Goal: Task Accomplishment & Management: Manage account settings

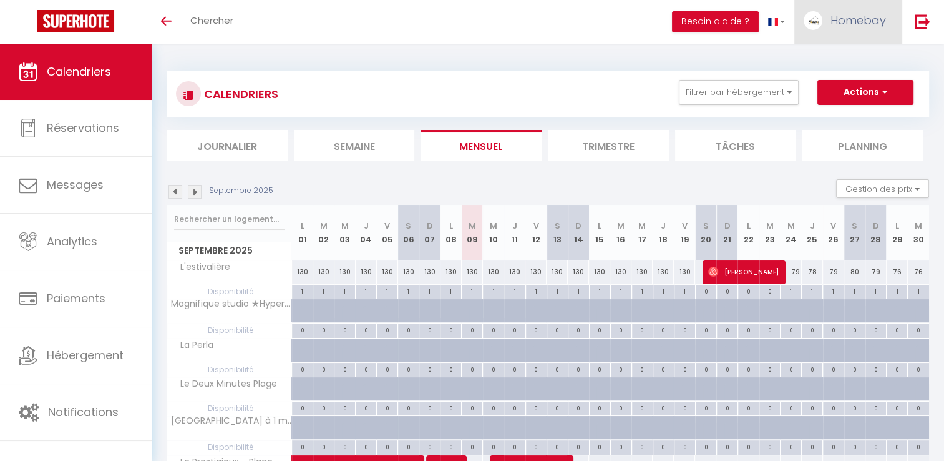
click at [857, 25] on span "Homebay" at bounding box center [859, 20] width 56 height 16
click at [835, 27] on span "Homebay" at bounding box center [859, 20] width 56 height 16
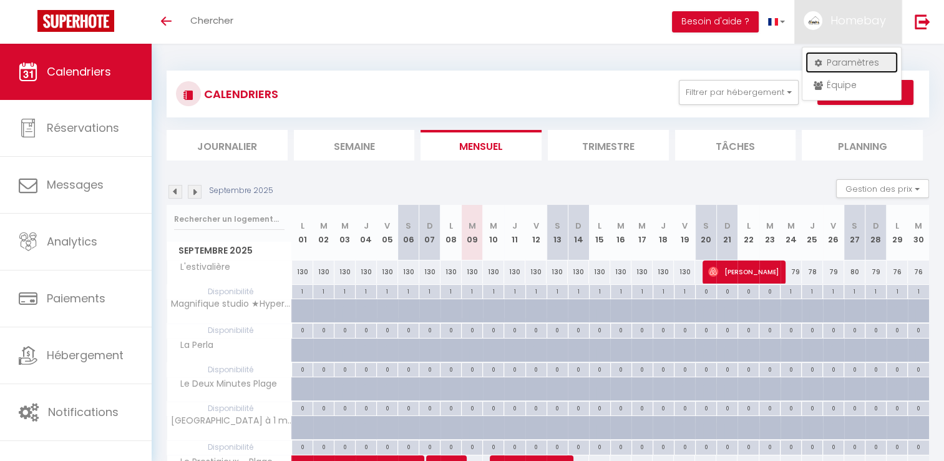
click at [842, 63] on link "Paramètres" at bounding box center [852, 62] width 92 height 21
select select "fr"
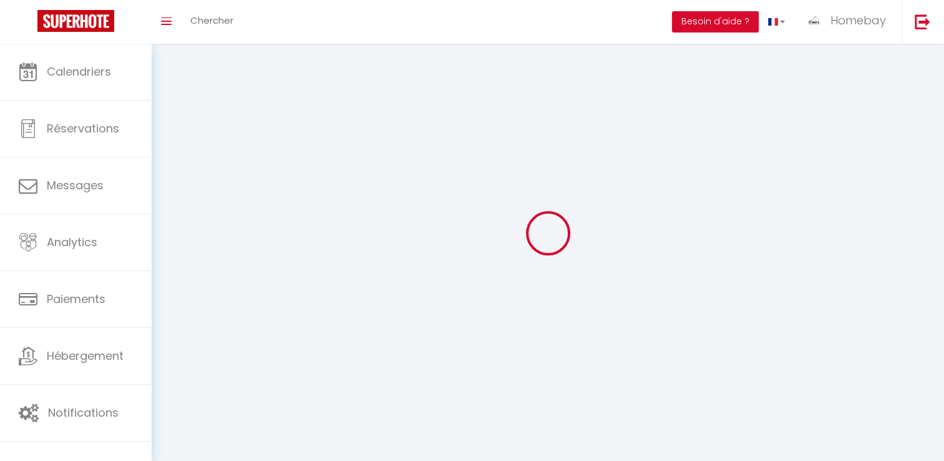
type input "Homebay"
type input "Conciergerie"
type input "0783663393"
type input "17 avenue du midi"
type input "06220"
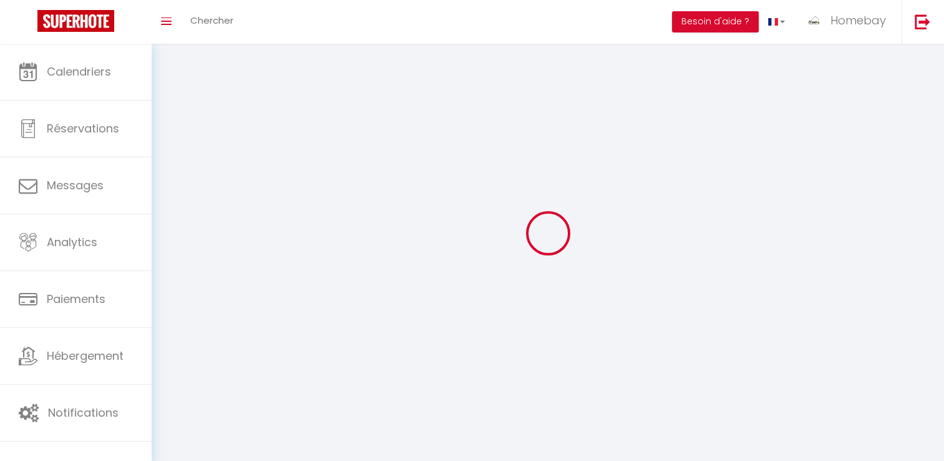
type input "golfe juan vallauris"
type input "HVYbkQrikcsWZyZQ1R5wl3xcW"
type input "eTkIkoRWOanKEXzRErFJeIKi1"
type input "https://app.superhote.com/#/get-available-rentals/eTkIkoRWOanKEXzRErFJeIKi1"
select select "28"
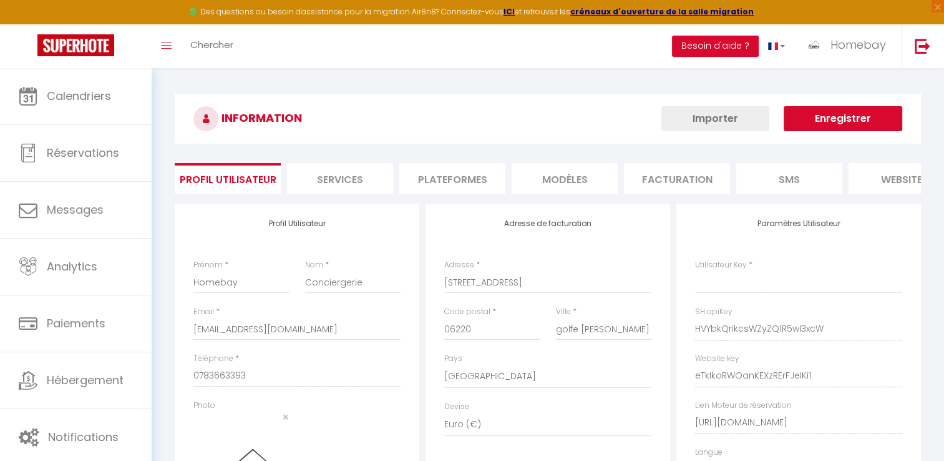
type input "HVYbkQrikcsWZyZQ1R5wl3xcW"
type input "eTkIkoRWOanKEXzRErFJeIKi1"
type input "https://app.superhote.com/#/get-available-rentals/eTkIkoRWOanKEXzRErFJeIKi1"
select select "fr"
click at [450, 177] on li "Plateformes" at bounding box center [452, 178] width 106 height 31
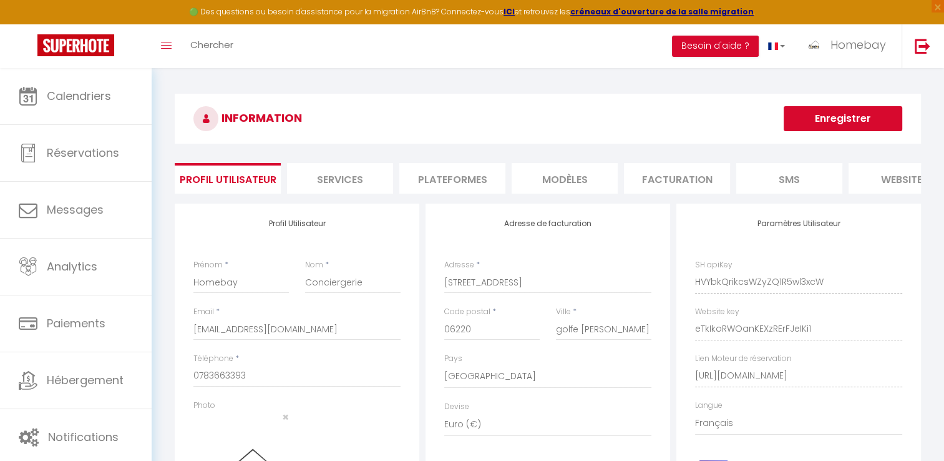
click at [450, 176] on li "Plateformes" at bounding box center [452, 178] width 106 height 31
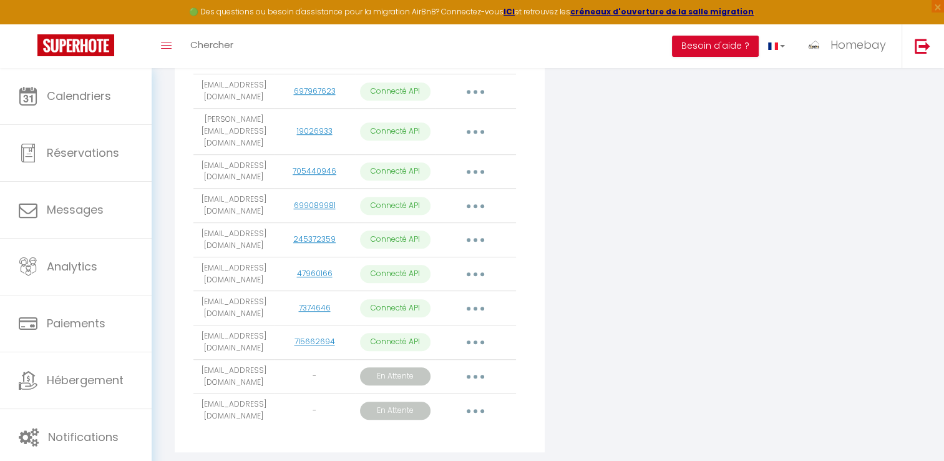
scroll to position [690, 0]
click at [476, 373] on icon "button" at bounding box center [476, 375] width 4 height 4
click at [469, 393] on link "Obtenir le lien de connexion" at bounding box center [419, 403] width 140 height 21
click at [0, 0] on div "Fermer" at bounding box center [0, 0] width 0 height 0
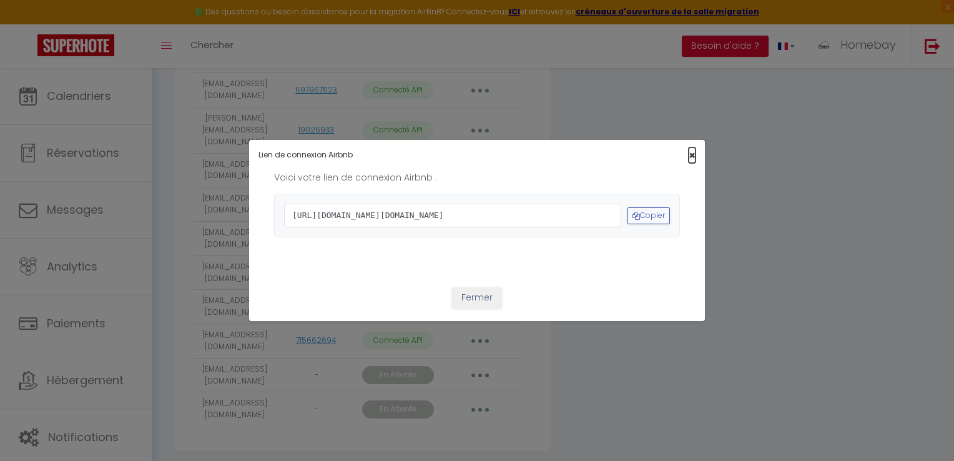
click at [689, 147] on span "×" at bounding box center [691, 155] width 7 height 16
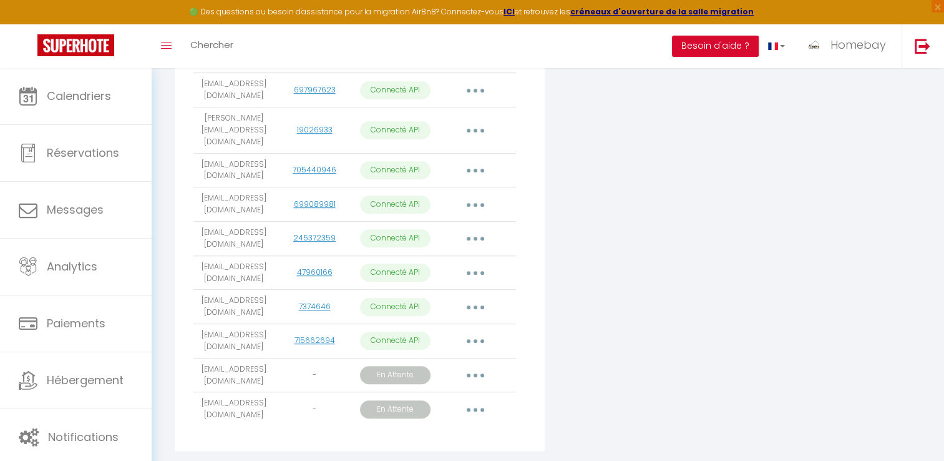
click at [474, 365] on button "button" at bounding box center [475, 375] width 35 height 20
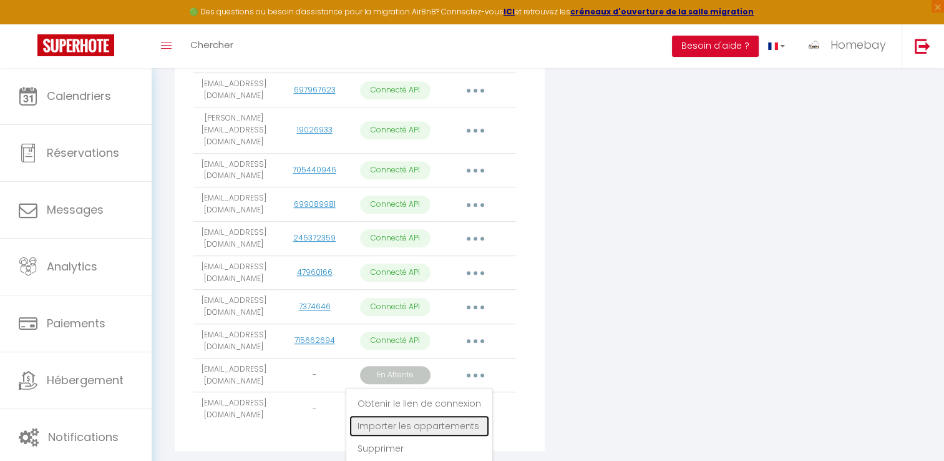
click at [437, 415] on link "Importer les appartements" at bounding box center [419, 425] width 140 height 21
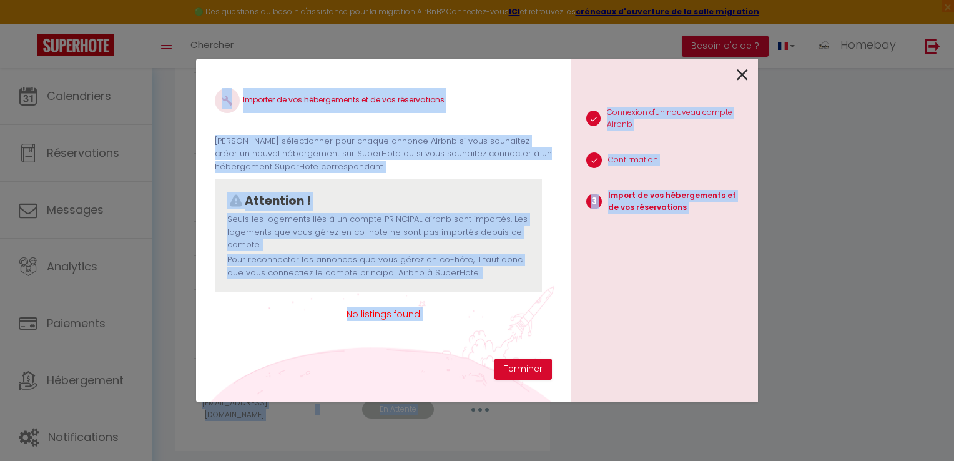
click at [562, 386] on div "Importer de vos hébergements et de vos réservations Veuillez sélectionner pour …" at bounding box center [383, 230] width 374 height 343
click at [411, 313] on span "No listings found" at bounding box center [383, 314] width 337 height 14
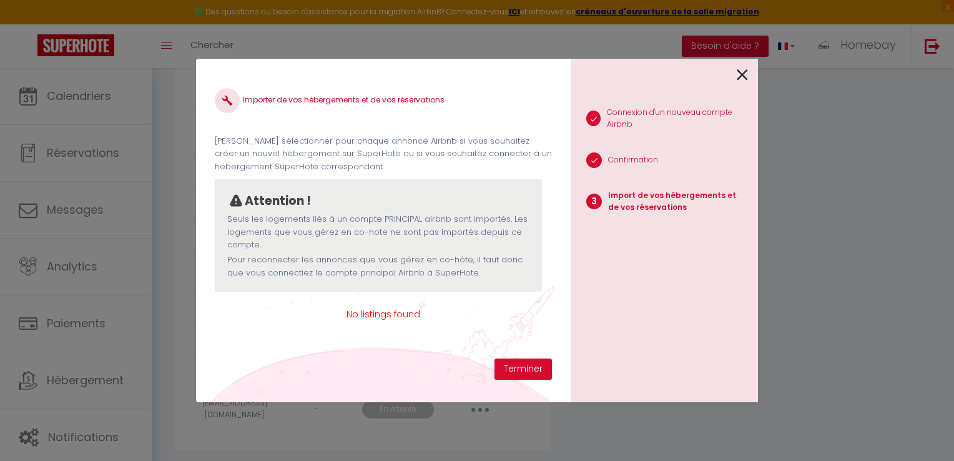
click at [411, 313] on span "No listings found" at bounding box center [383, 314] width 337 height 14
click at [545, 362] on button "Terminer" at bounding box center [522, 368] width 57 height 21
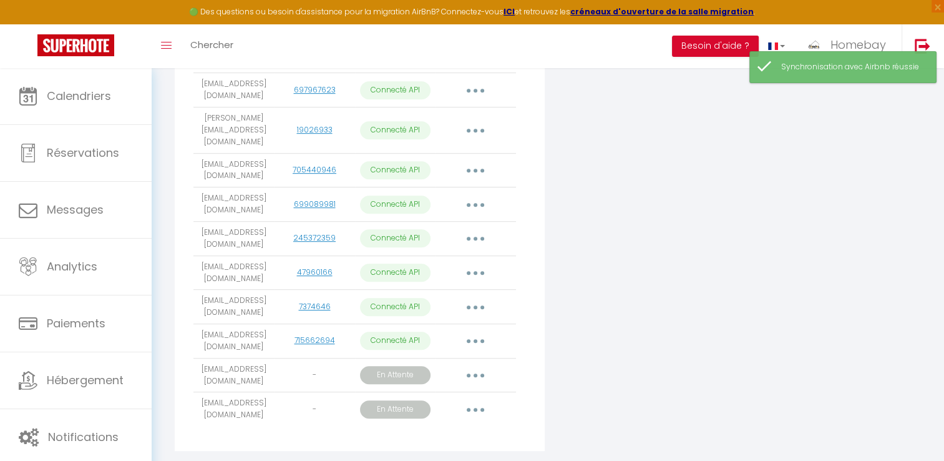
drag, startPoint x: 545, startPoint y: 362, endPoint x: 474, endPoint y: 341, distance: 73.5
click at [474, 365] on button "button" at bounding box center [475, 375] width 35 height 20
click at [474, 373] on icon "button" at bounding box center [476, 375] width 4 height 4
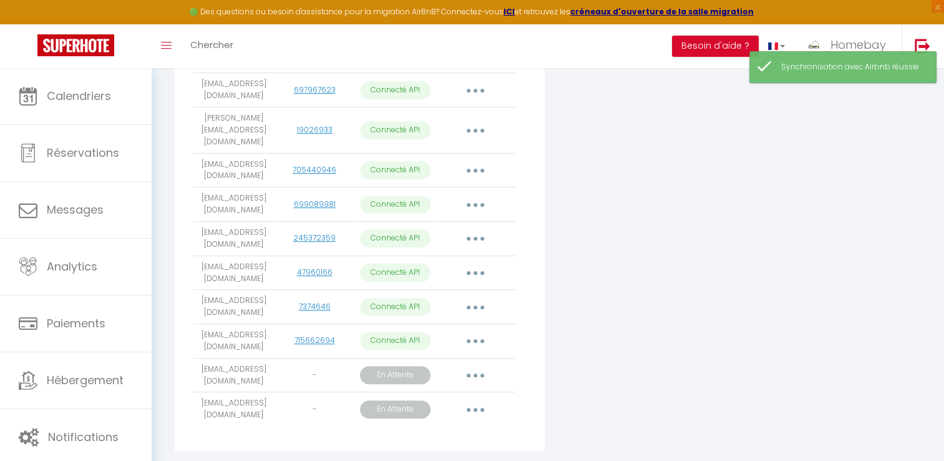
click at [474, 373] on icon "button" at bounding box center [476, 375] width 4 height 4
click at [0, 0] on div "Importer de vos hébergements et de vos réservations Veuillez sélectionner pour …" at bounding box center [0, 0] width 0 height 0
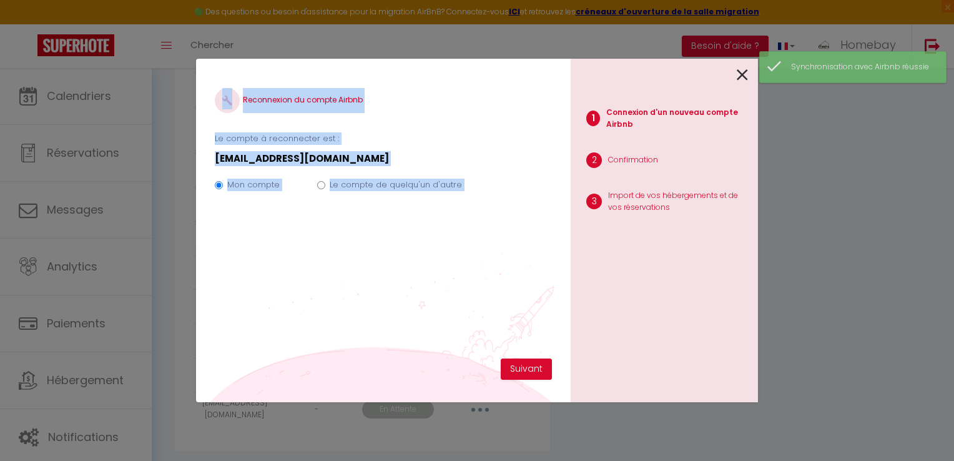
click at [455, 433] on div "Reconnexion du compte Airbnb Le compte à reconnecter est : babethdimension@gmai…" at bounding box center [477, 230] width 562 height 461
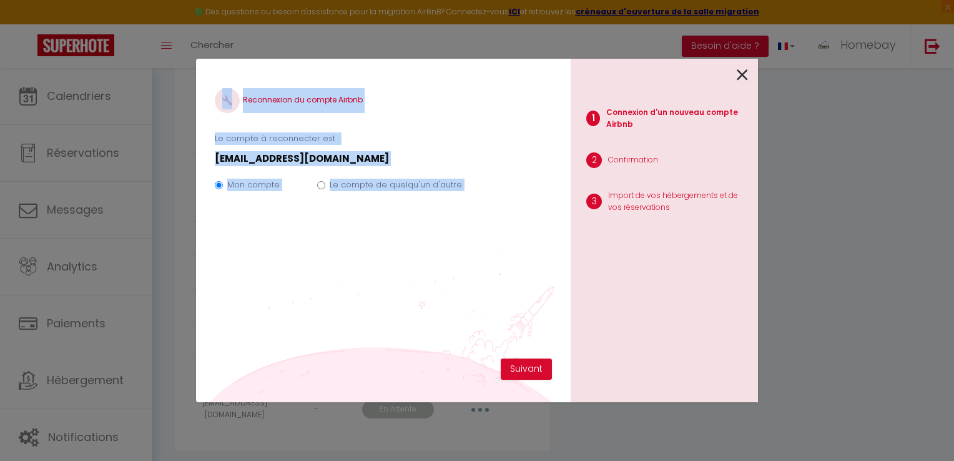
click at [382, 188] on label "Le compte de quelqu'un d'autre" at bounding box center [396, 184] width 132 height 12
click at [325, 188] on input "Le compte de quelqu'un d'autre" at bounding box center [321, 185] width 8 height 8
radio input "true"
click at [382, 188] on label "Le compte de quelqu'un d'autre" at bounding box center [396, 184] width 132 height 12
click at [325, 188] on input "Le compte de quelqu'un d'autre" at bounding box center [321, 185] width 8 height 8
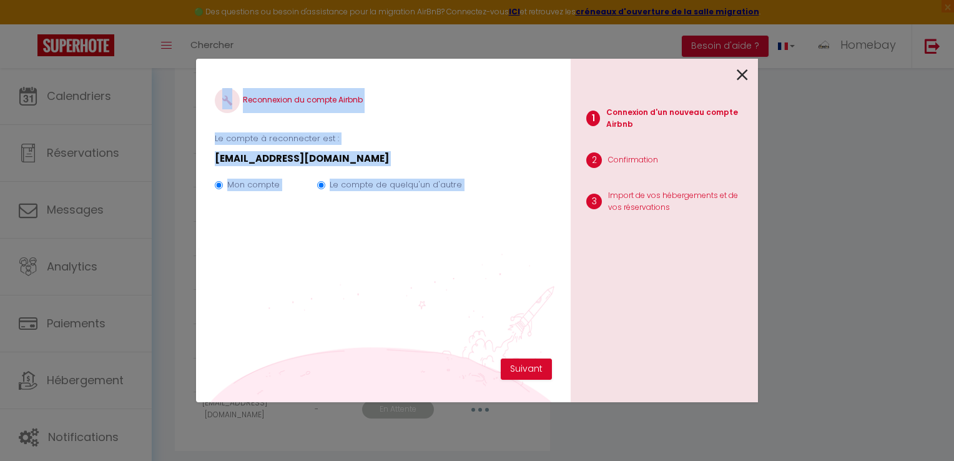
radio input "false"
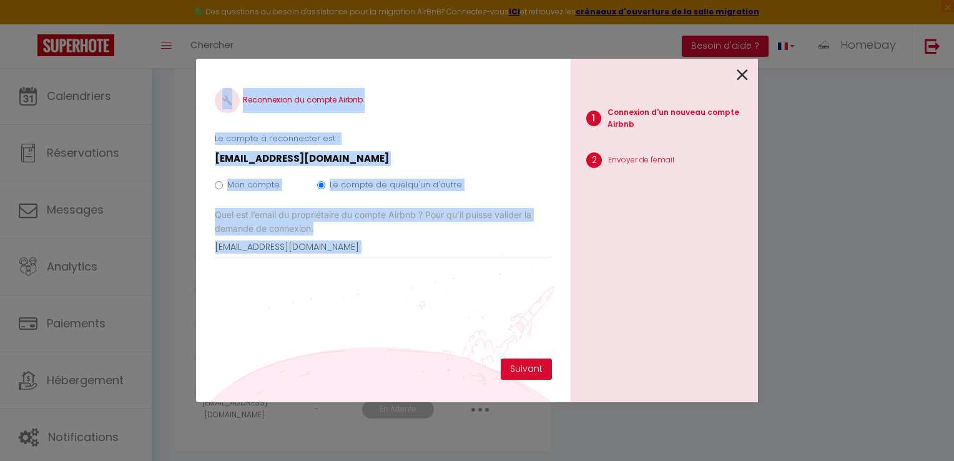
click at [382, 188] on label "Le compte de quelqu'un d'autre" at bounding box center [396, 184] width 132 height 12
click at [325, 188] on input "Le compte de quelqu'un d'autre" at bounding box center [321, 185] width 8 height 8
click at [534, 361] on button "Suivant" at bounding box center [526, 368] width 51 height 21
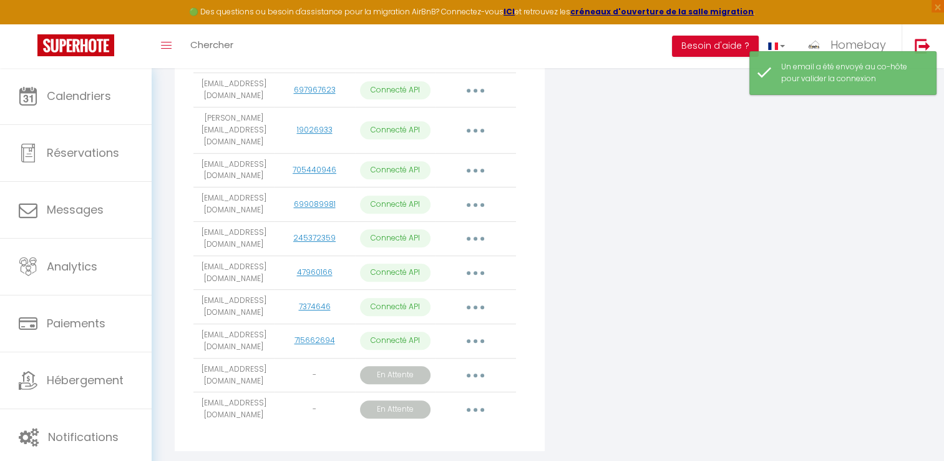
click at [486, 399] on button "button" at bounding box center [475, 409] width 35 height 20
click at [482, 399] on button "button" at bounding box center [475, 409] width 35 height 20
click at [477, 399] on button "button" at bounding box center [475, 409] width 35 height 20
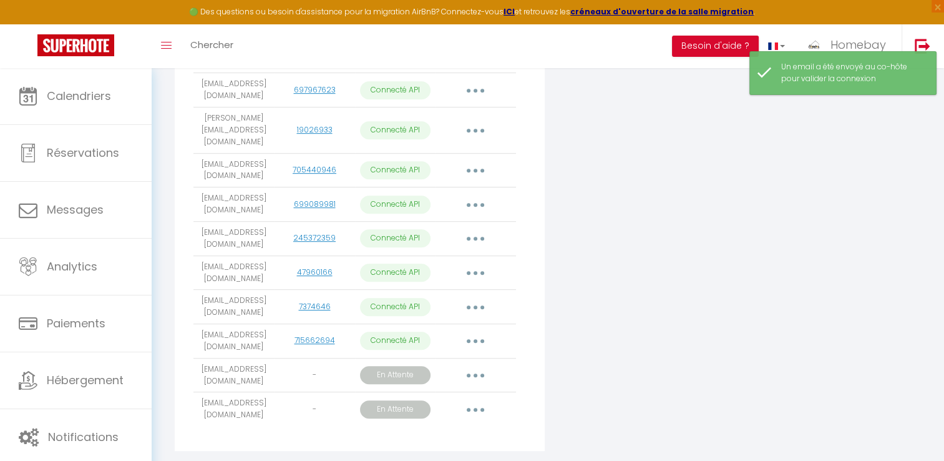
click at [477, 399] on button "button" at bounding box center [475, 409] width 35 height 20
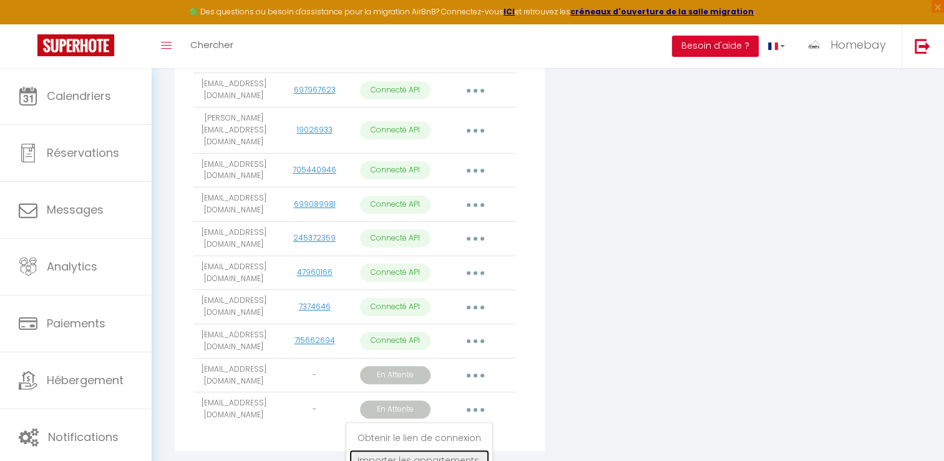
click at [442, 449] on link "Importer les appartements" at bounding box center [419, 459] width 140 height 21
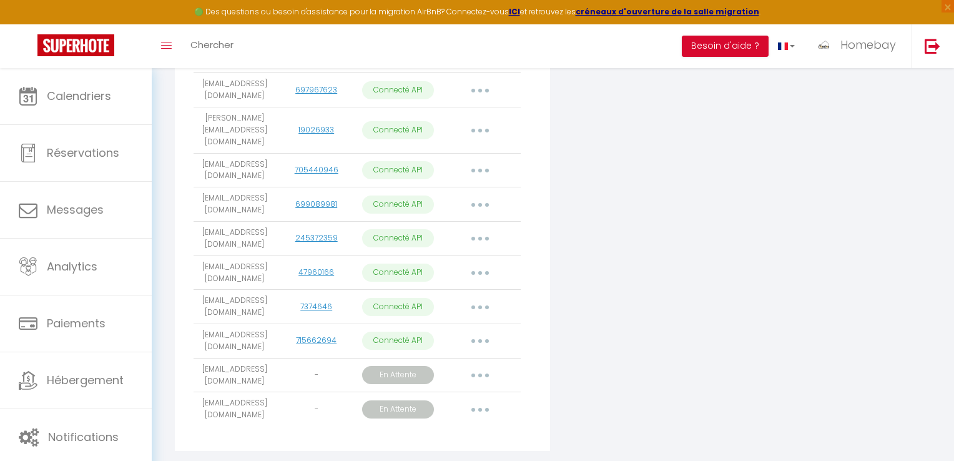
drag, startPoint x: 442, startPoint y: 423, endPoint x: 637, endPoint y: 359, distance: 205.0
click at [0, 0] on div "1 Connexion d'un nouveau compte Airbnb 2 Envoyer de l'email" at bounding box center [0, 0] width 0 height 0
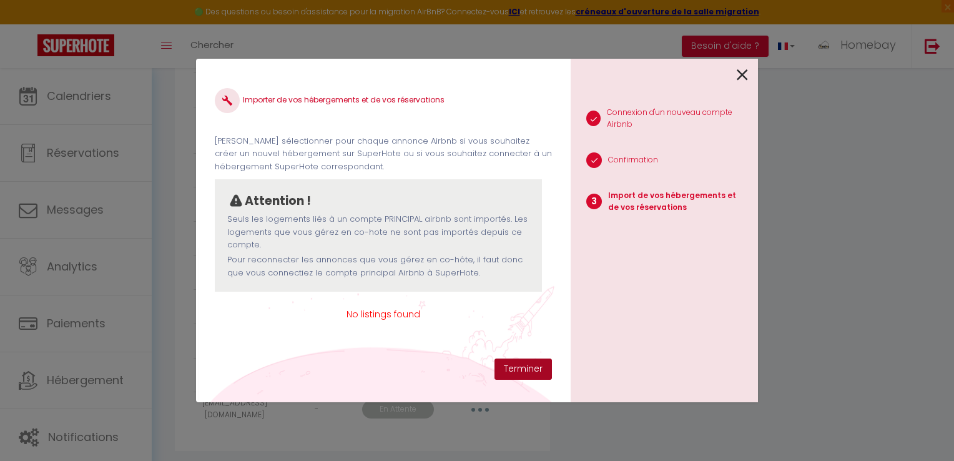
click at [522, 367] on button "Terminer" at bounding box center [522, 368] width 57 height 21
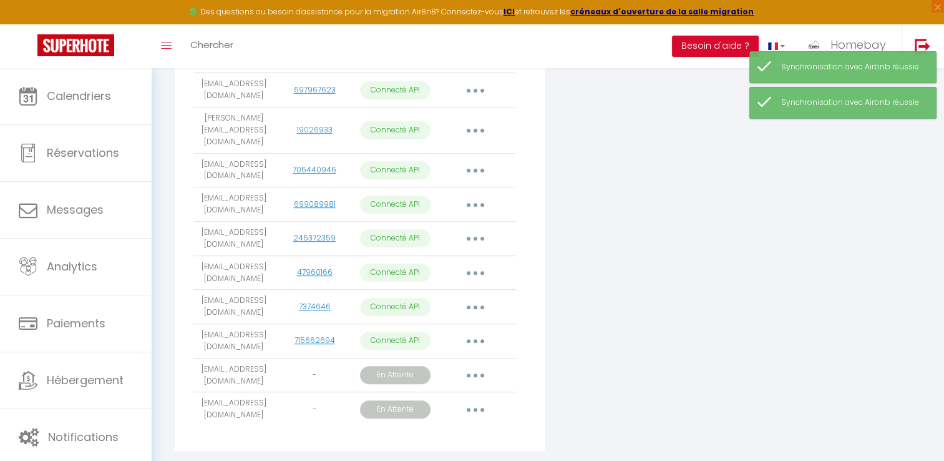
click at [479, 399] on button "button" at bounding box center [475, 409] width 35 height 20
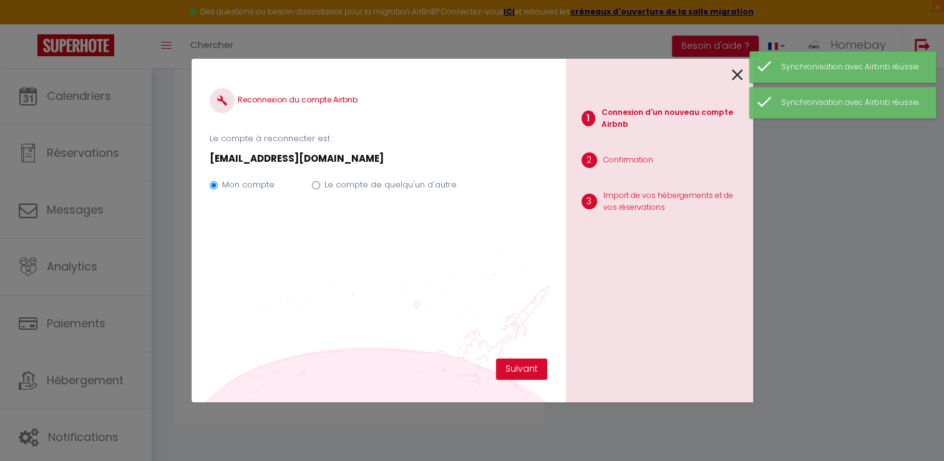
click at [422, 446] on div "Reconnexion du compte Airbnb Le compte à reconnecter est : jbmeubles@gmail.com …" at bounding box center [473, 230] width 562 height 461
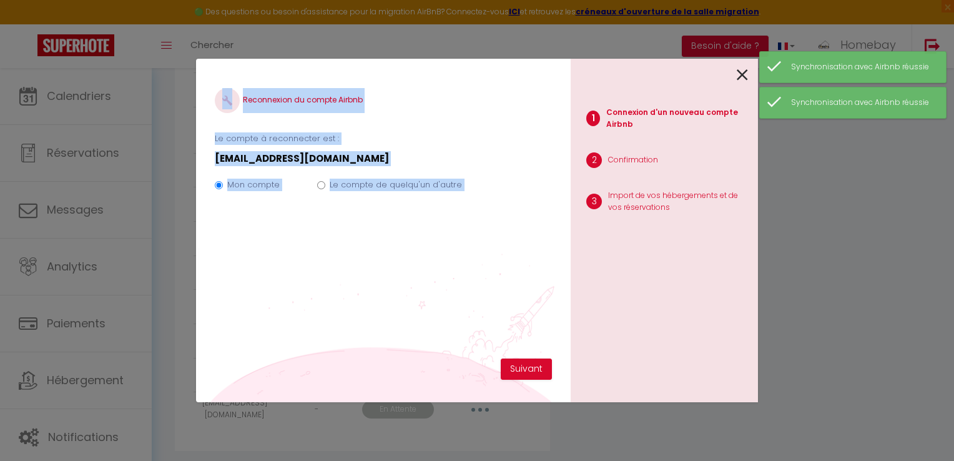
drag, startPoint x: 422, startPoint y: 446, endPoint x: 472, endPoint y: 278, distance: 175.1
click at [476, 278] on div "Reconnexion du compte Airbnb Le compte à reconnecter est : jbmeubles@gmail.com …" at bounding box center [383, 217] width 337 height 281
click at [349, 178] on label "Le compte de quelqu'un d'autre" at bounding box center [396, 184] width 132 height 12
click at [325, 181] on input "Le compte de quelqu'un d'autre" at bounding box center [321, 185] width 8 height 8
radio input "true"
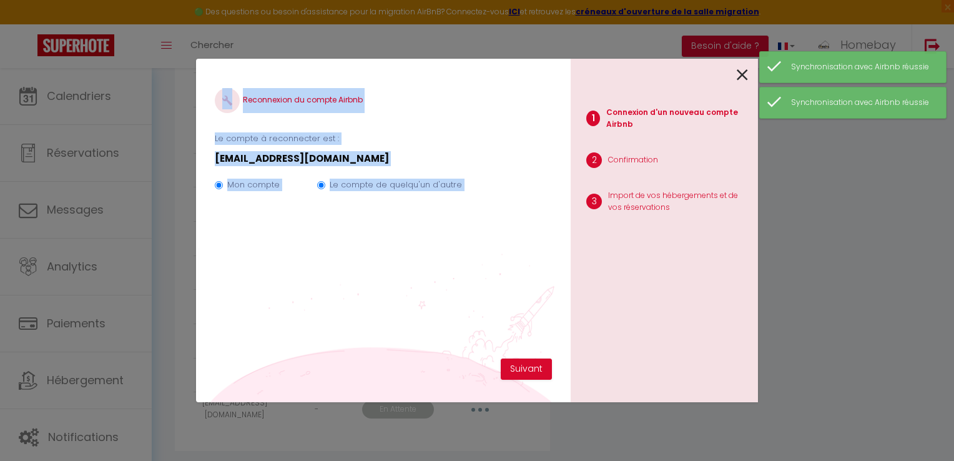
click at [349, 178] on label "Le compte de quelqu'un d'autre" at bounding box center [396, 184] width 132 height 12
click at [325, 181] on input "Le compte de quelqu'un d'autre" at bounding box center [321, 185] width 8 height 8
radio input "false"
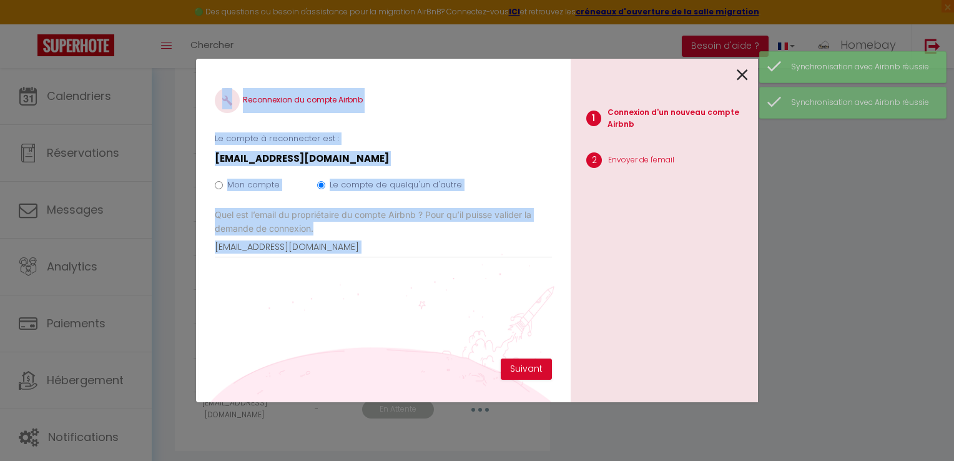
drag, startPoint x: 349, startPoint y: 178, endPoint x: 402, endPoint y: 228, distance: 72.0
click at [402, 228] on label "Quel est l’email du propriétaire du compte Airbnb ? Pour qu’il puisse valider l…" at bounding box center [383, 221] width 337 height 27
click at [0, 0] on input "jbmeubles@gmail.com" at bounding box center [0, 0] width 0 height 0
click at [402, 228] on label "Quel est l’email du propriétaire du compte Airbnb ? Pour qu’il puisse valider l…" at bounding box center [383, 221] width 337 height 27
click at [0, 0] on input "jbmeubles@gmail.com" at bounding box center [0, 0] width 0 height 0
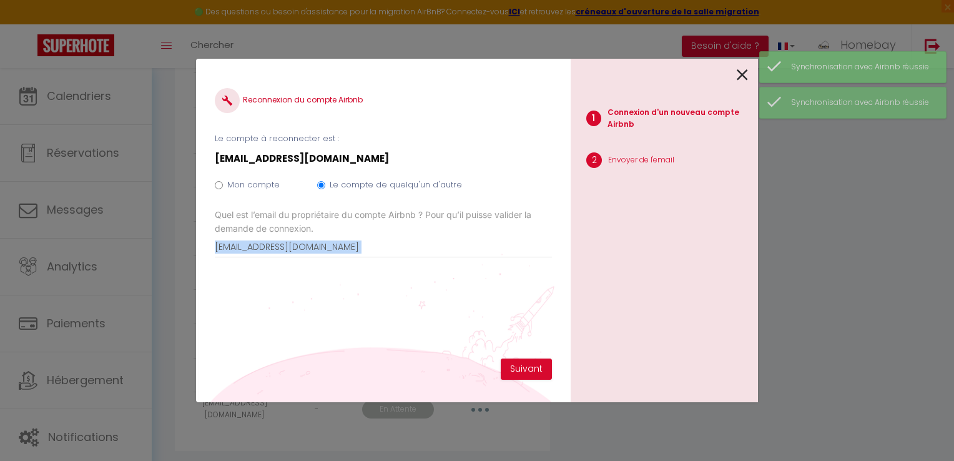
click at [402, 228] on label "Quel est l’email du propriétaire du compte Airbnb ? Pour qu’il puisse valider l…" at bounding box center [383, 221] width 337 height 27
click at [0, 0] on input "jbmeubles@gmail.com" at bounding box center [0, 0] width 0 height 0
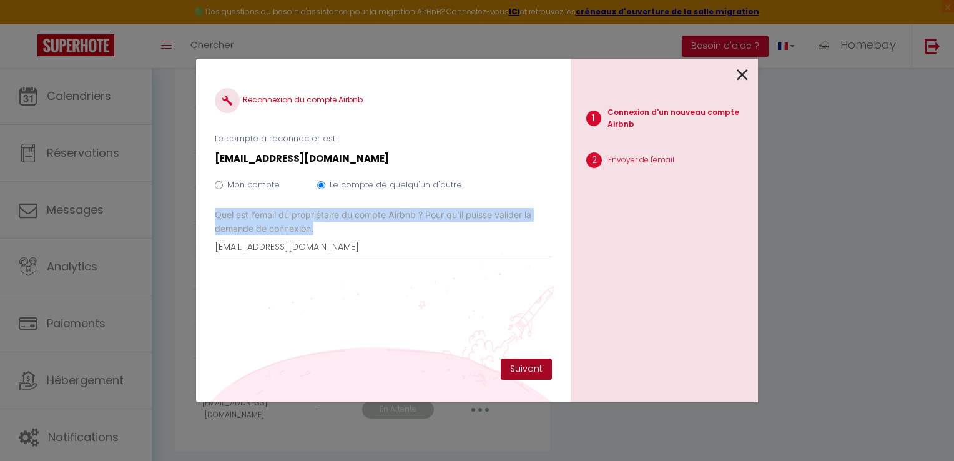
click at [534, 362] on button "Suivant" at bounding box center [526, 368] width 51 height 21
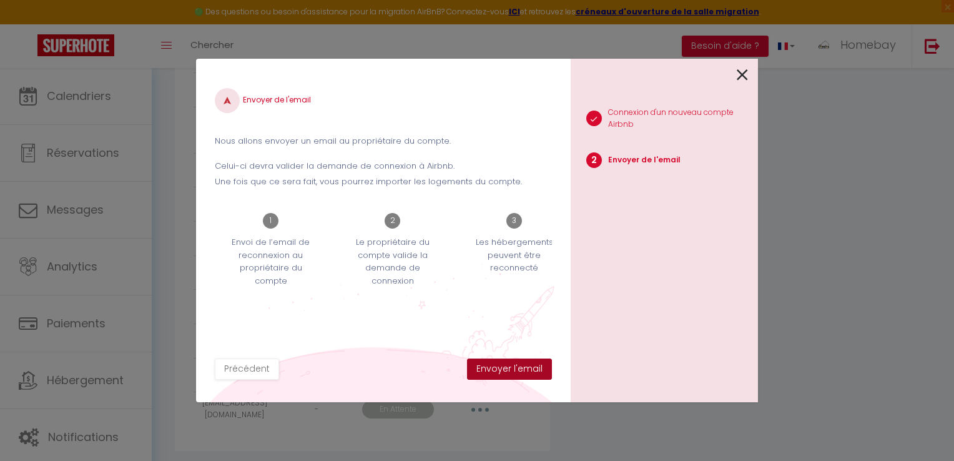
click at [534, 362] on button "Envoyer l'email" at bounding box center [509, 368] width 85 height 21
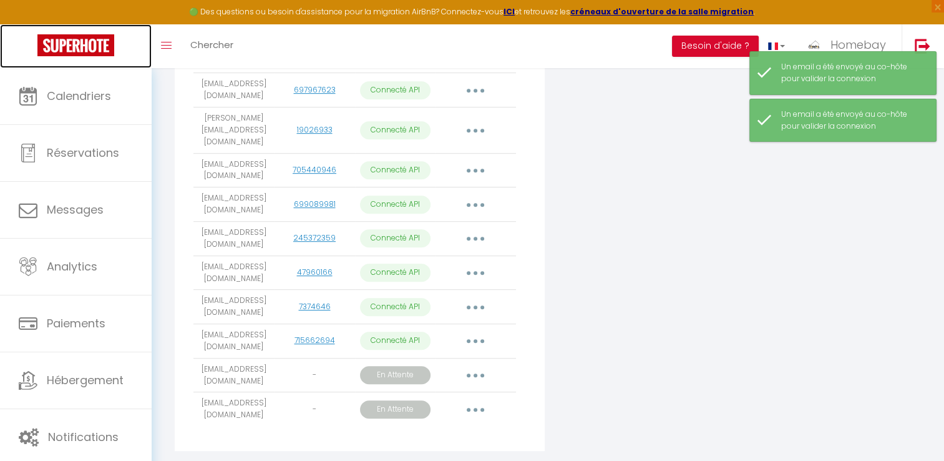
click at [89, 46] on img at bounding box center [75, 45] width 77 height 22
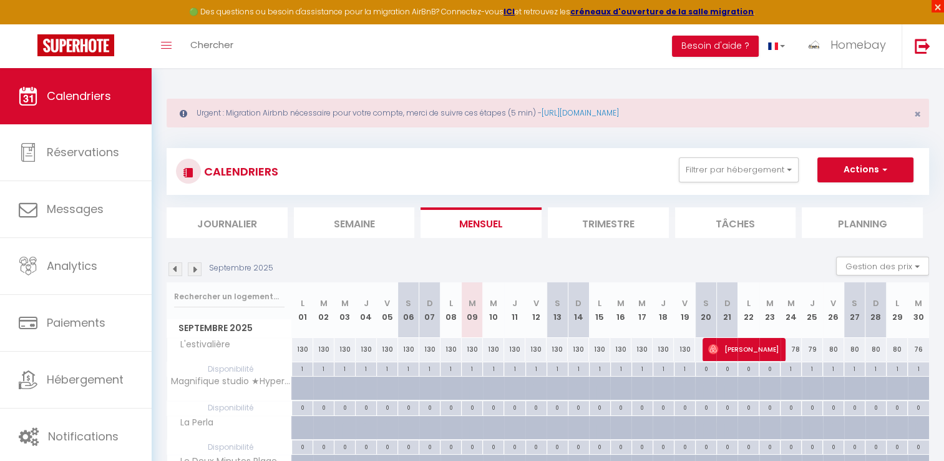
click at [938, 6] on span "×" at bounding box center [938, 6] width 12 height 12
click at [937, 6] on nav "🟢 Des questions ou besoin d'assistance pour la migration AirBnB? Connectez-vous…" at bounding box center [472, 34] width 944 height 68
